Goal: Information Seeking & Learning: Learn about a topic

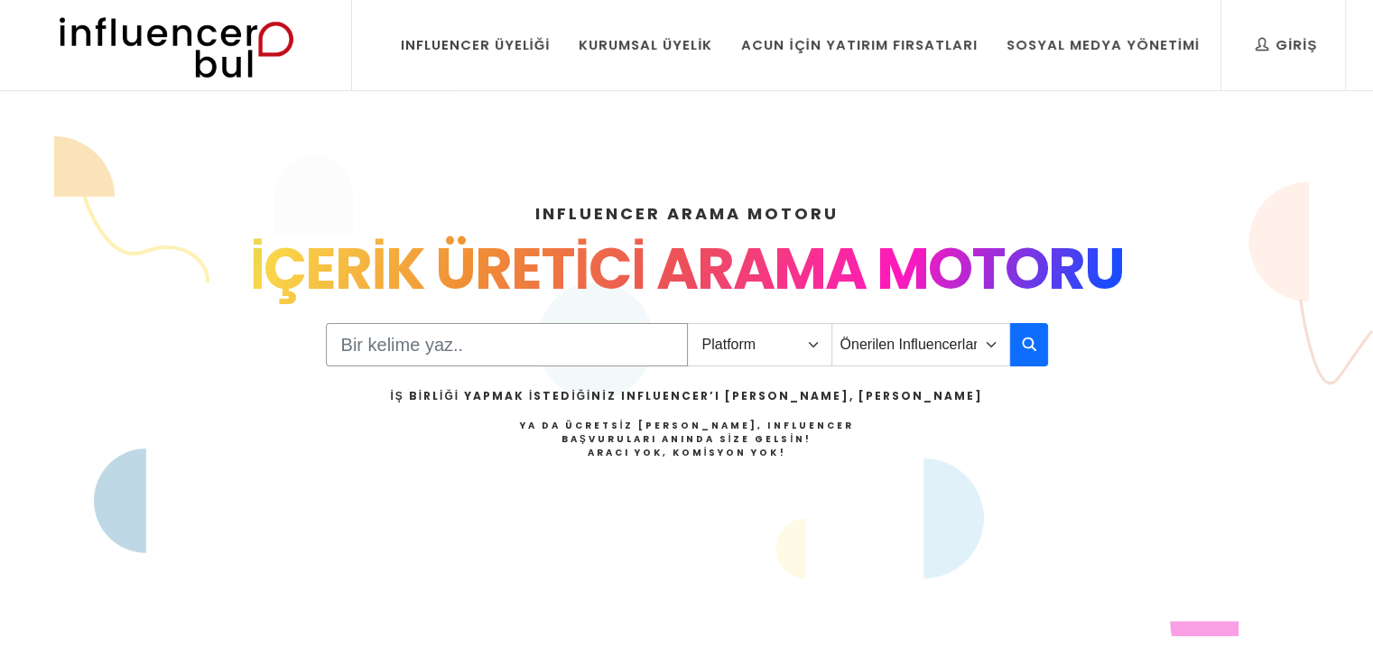
click at [519, 351] on input "Search" at bounding box center [507, 344] width 362 height 43
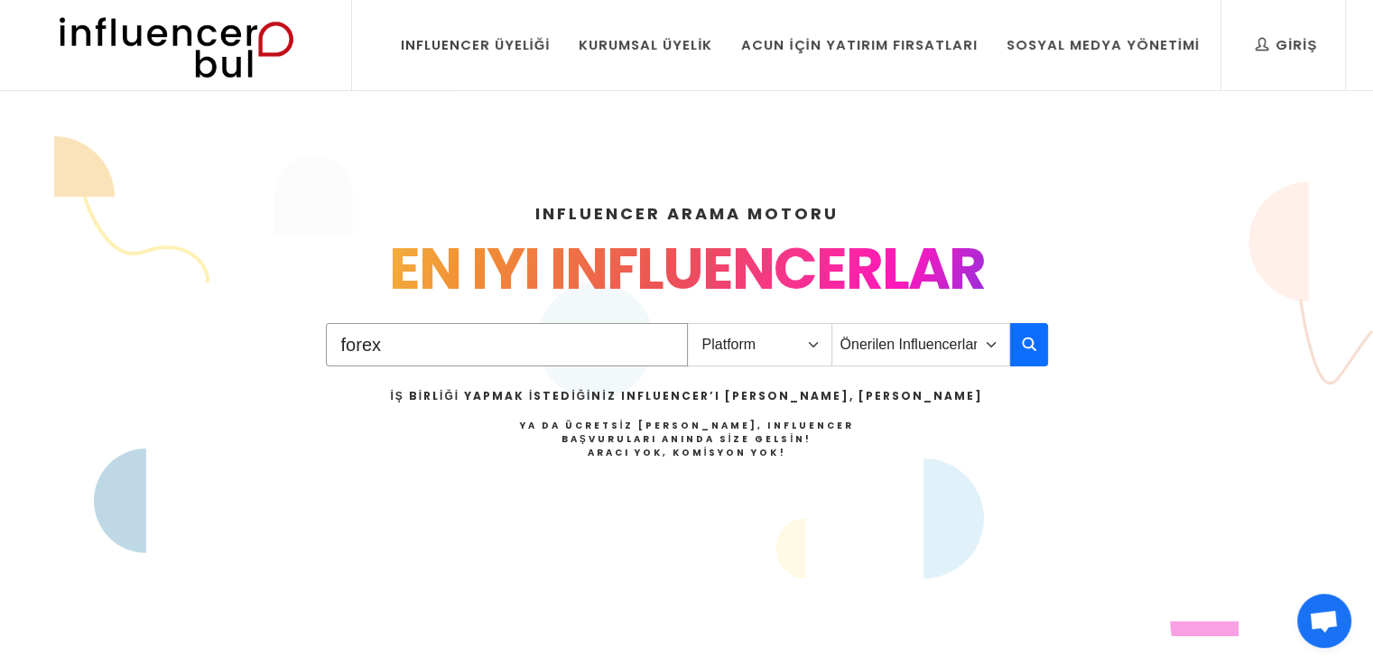
type input "forex"
click at [815, 344] on select "Platform Instagram Facebook Youtube Tiktok Twitter Twitch" at bounding box center [759, 344] width 145 height 43
select select "1"
click at [687, 323] on select "Platform Instagram Facebook Youtube Tiktok Twitter Twitch" at bounding box center [759, 344] width 145 height 43
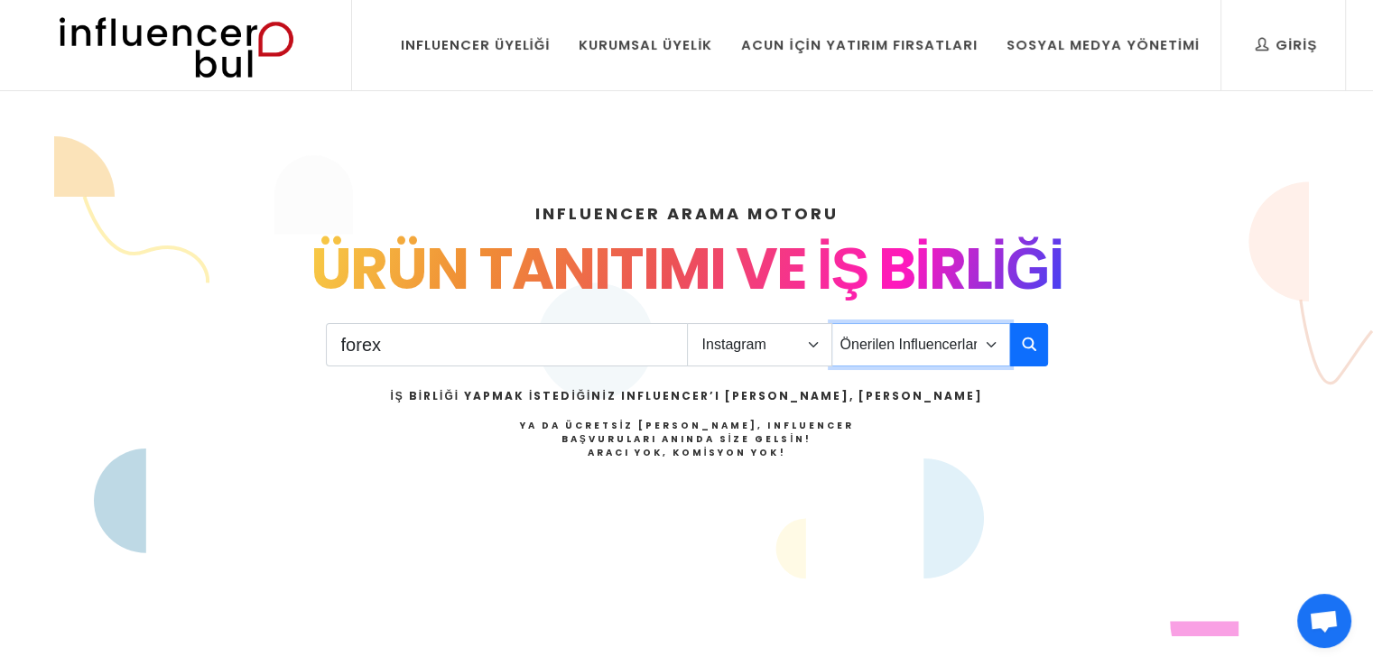
click at [889, 352] on select "Önerilen Influencerlar Aile & [PERSON_NAME] & [PERSON_NAME] [PERSON_NAME] & Giy…" at bounding box center [921, 344] width 179 height 43
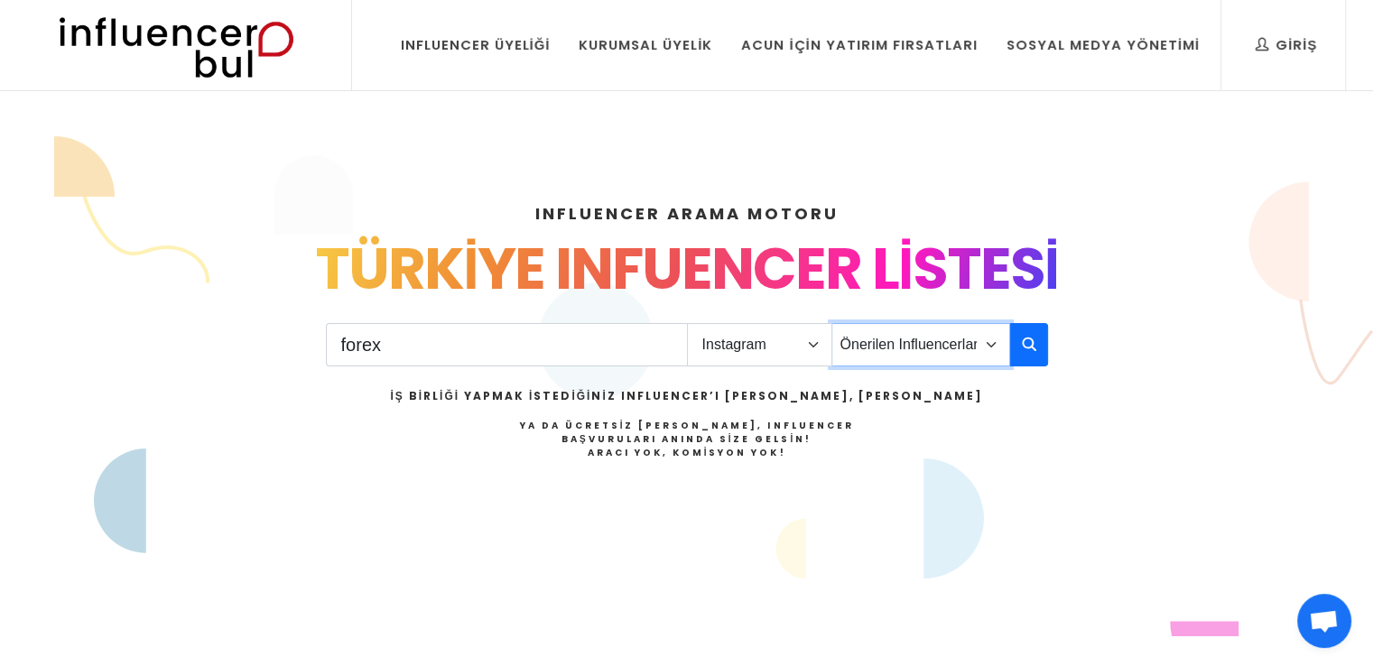
click at [832, 323] on select "Önerilen Influencerlar Aile & [PERSON_NAME] & [PERSON_NAME] [PERSON_NAME] & Giy…" at bounding box center [921, 344] width 179 height 43
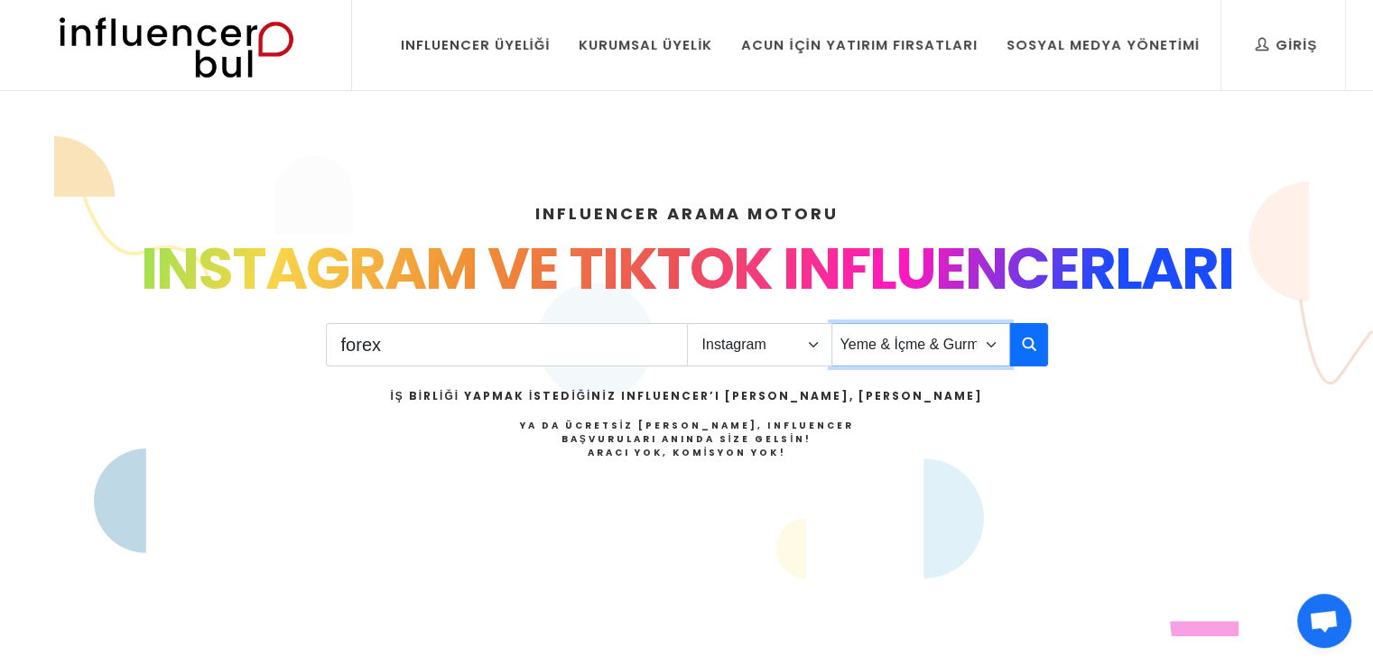
select select "42"
click at [1026, 345] on icon "button" at bounding box center [1029, 344] width 14 height 22
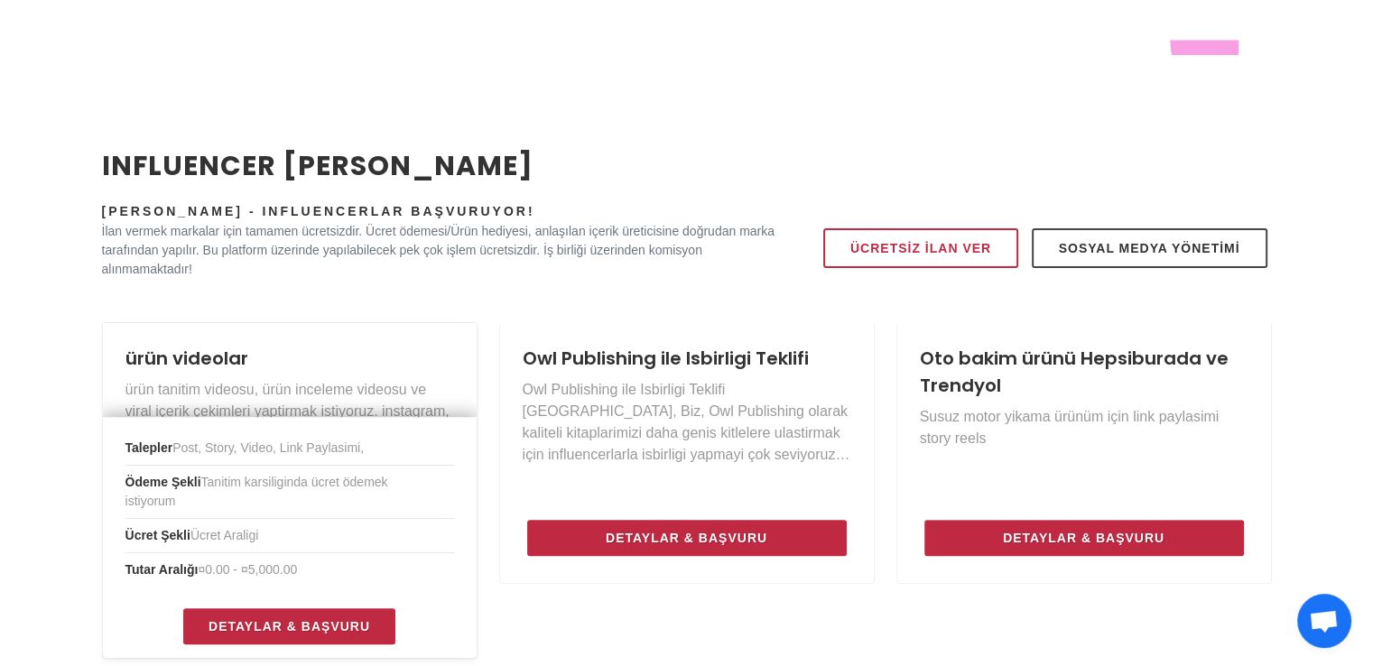
scroll to position [632, 0]
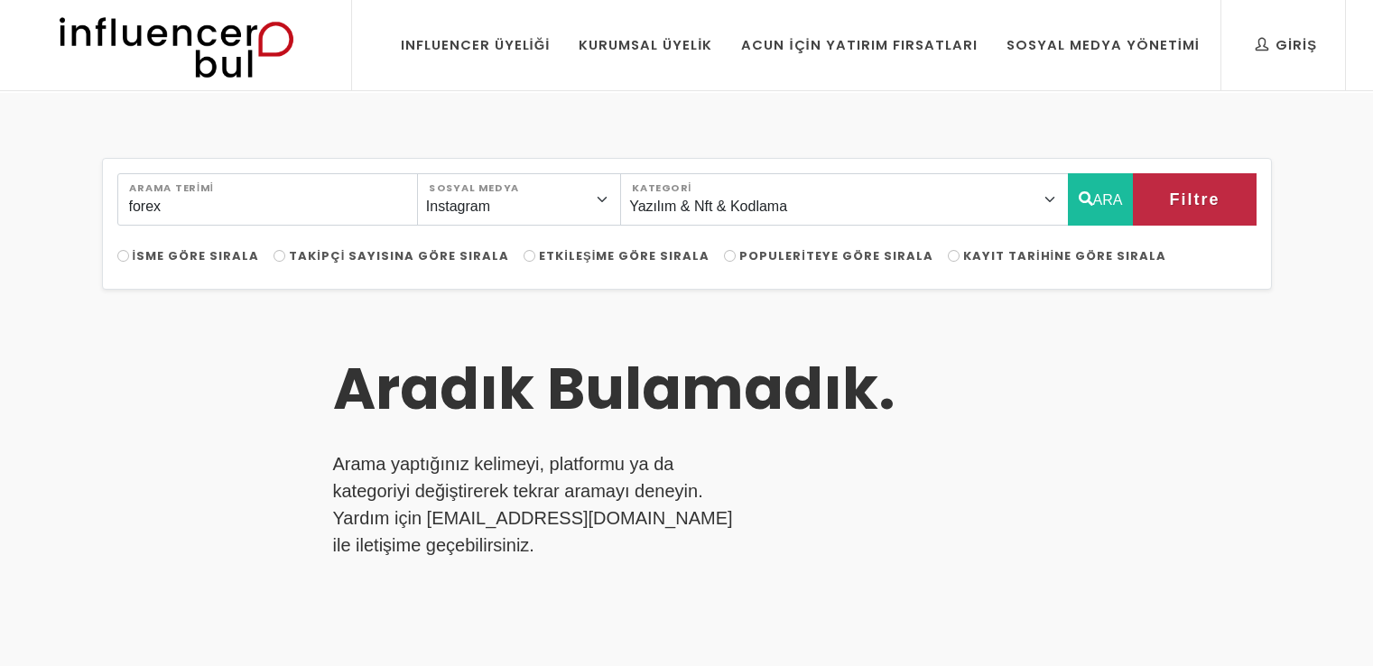
select select "42"
click at [348, 205] on input "forex" at bounding box center [267, 199] width 301 height 52
type input "borsa"
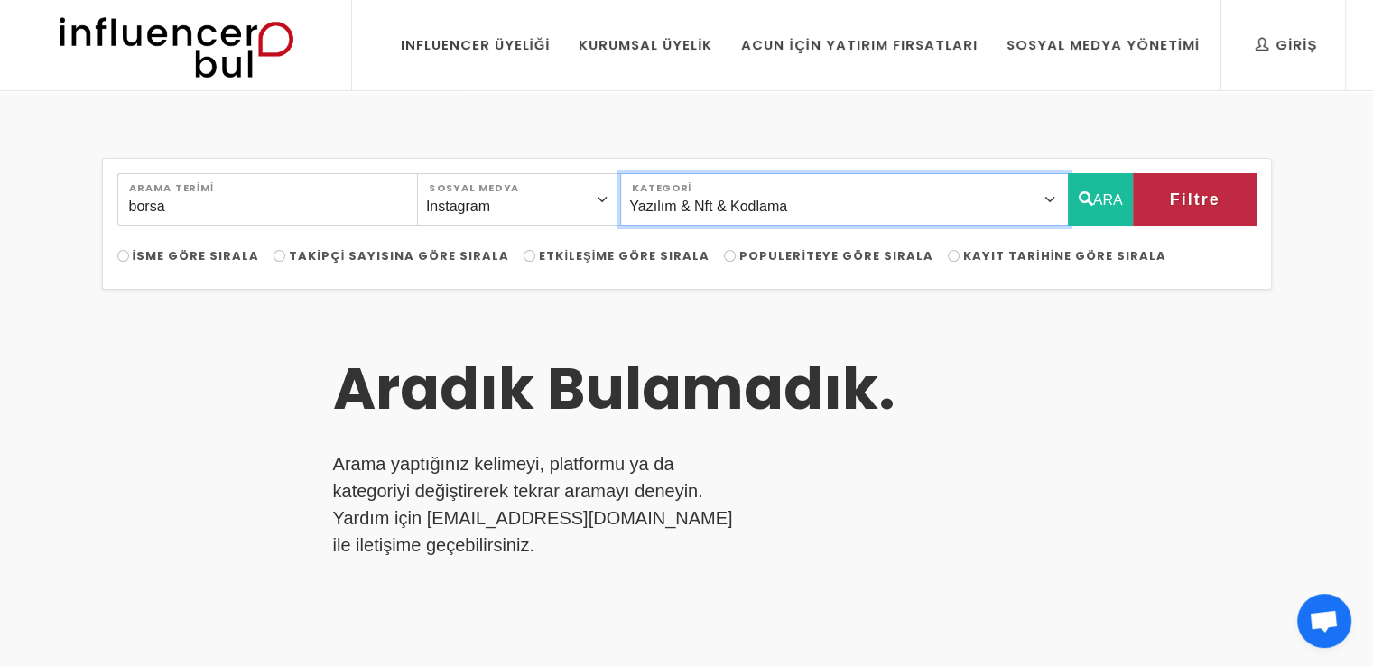
click at [920, 210] on select "Önerilen Influencerlar Aile & [PERSON_NAME] & [PERSON_NAME] [PERSON_NAME] & [PE…" at bounding box center [844, 199] width 448 height 52
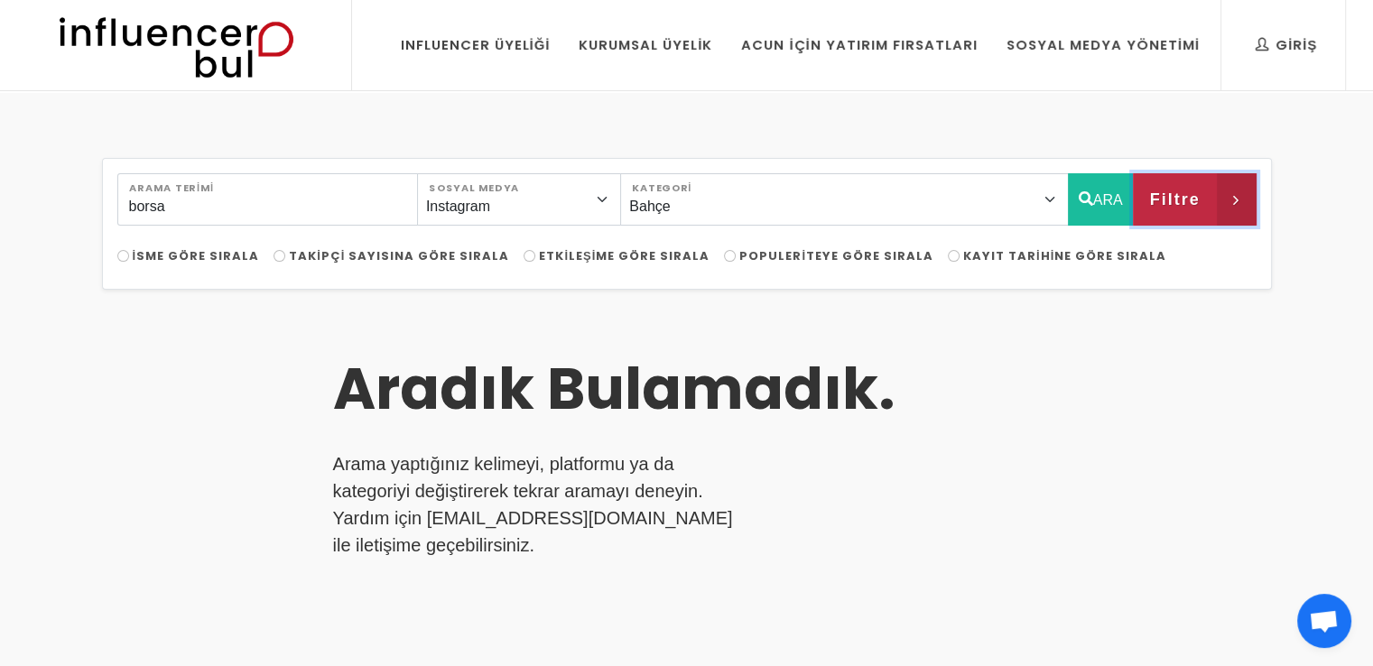
click at [1193, 194] on span "Filtre" at bounding box center [1174, 199] width 51 height 31
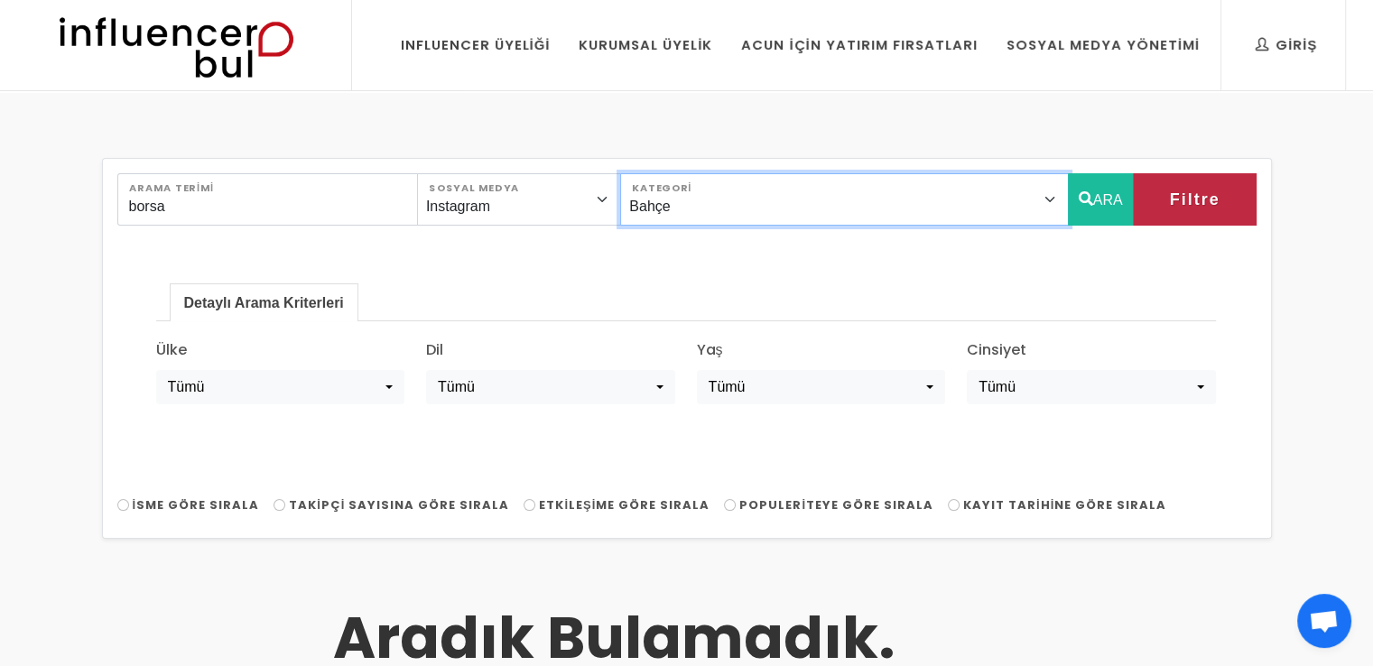
click at [791, 207] on select "Önerilen Influencerlar Aile & [PERSON_NAME] & [PERSON_NAME] [PERSON_NAME] & [PE…" at bounding box center [844, 199] width 448 height 52
select select "45"
click at [669, 173] on select "Önerilen Influencerlar Aile & [PERSON_NAME] & [PERSON_NAME] [PERSON_NAME] & [PE…" at bounding box center [844, 199] width 448 height 52
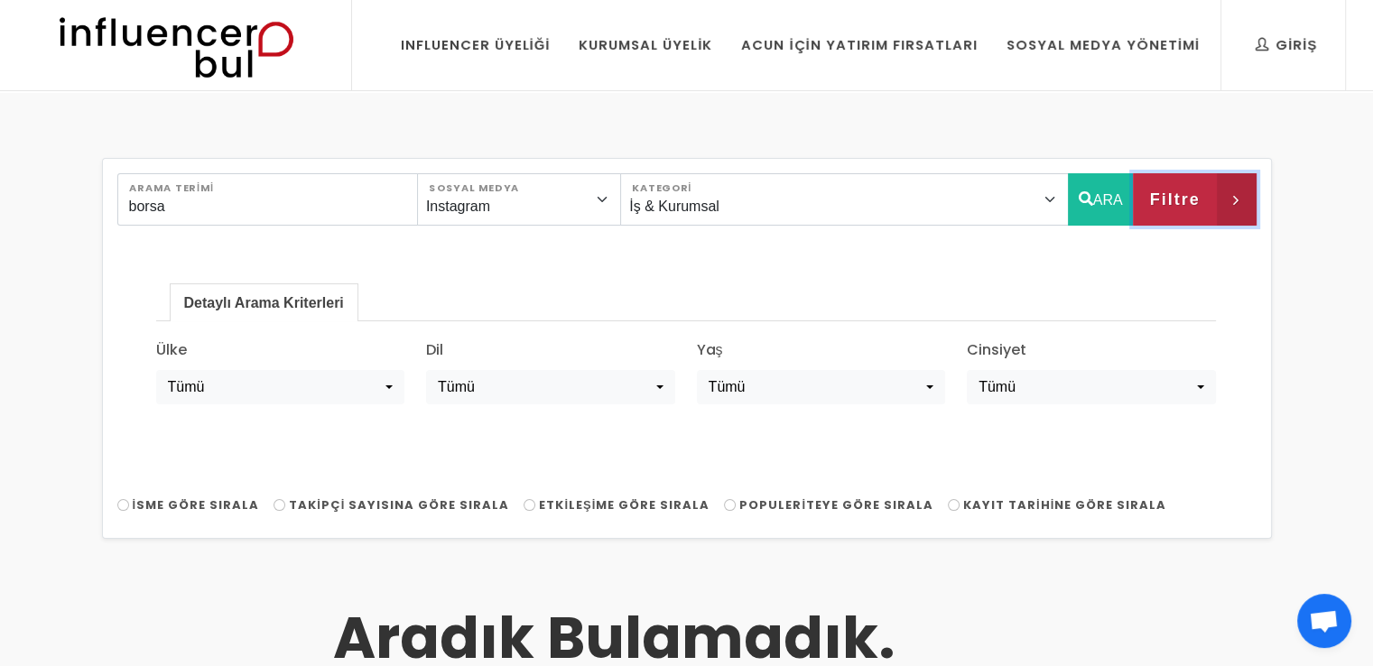
click at [1218, 191] on icon "button" at bounding box center [1237, 199] width 40 height 52
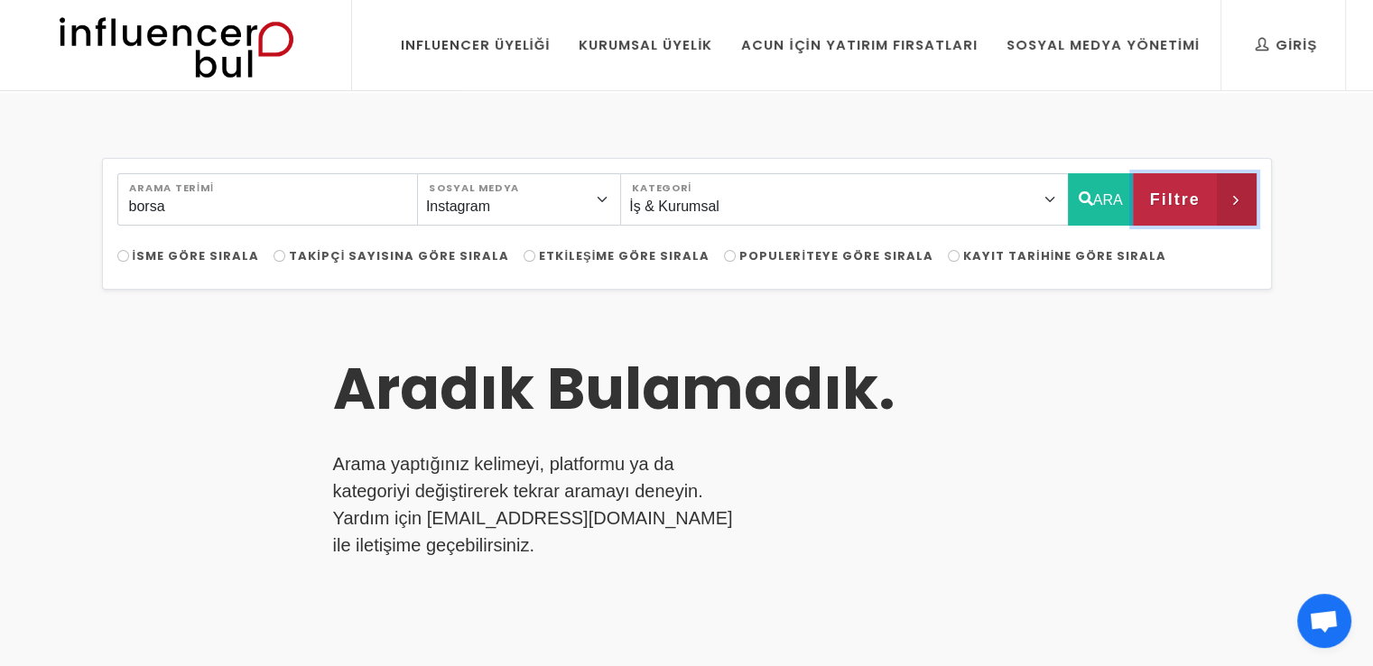
click at [1180, 207] on span "Filtre" at bounding box center [1174, 199] width 51 height 31
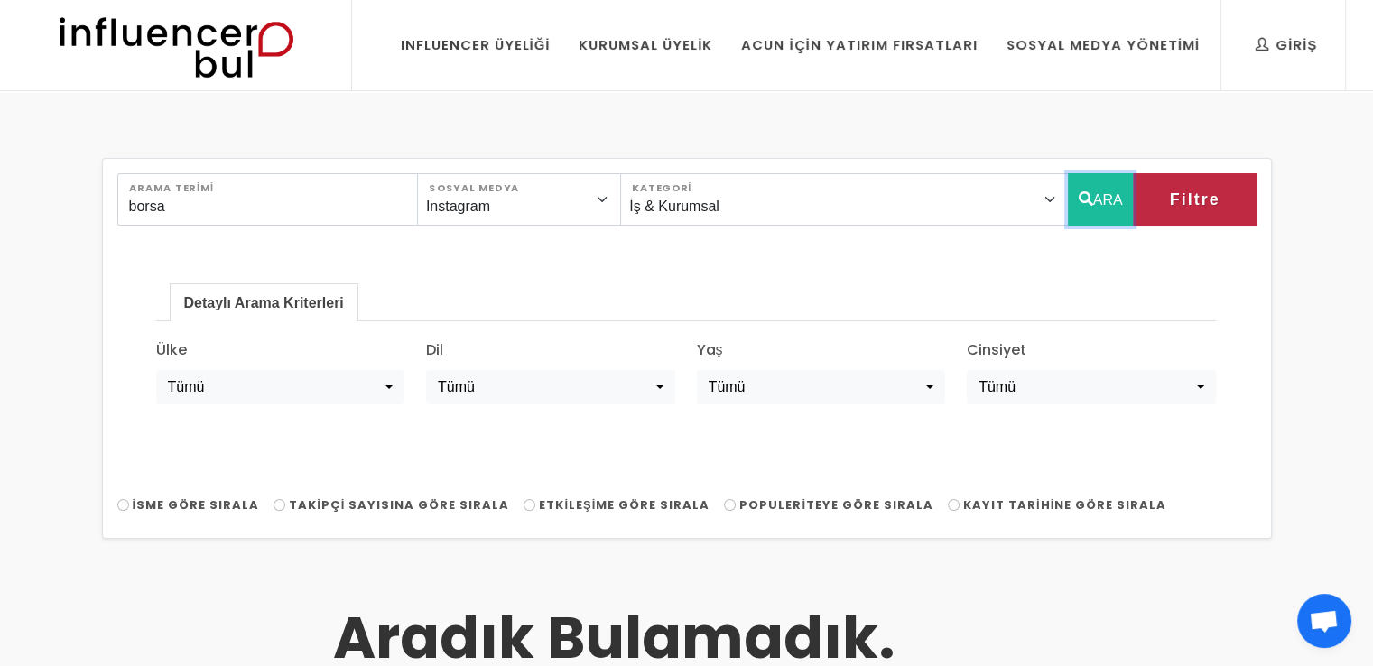
click at [1105, 191] on button "ARA" at bounding box center [1101, 199] width 66 height 52
click at [1092, 186] on button "ARA" at bounding box center [1101, 199] width 66 height 52
